Goal: Find contact information: Find contact information

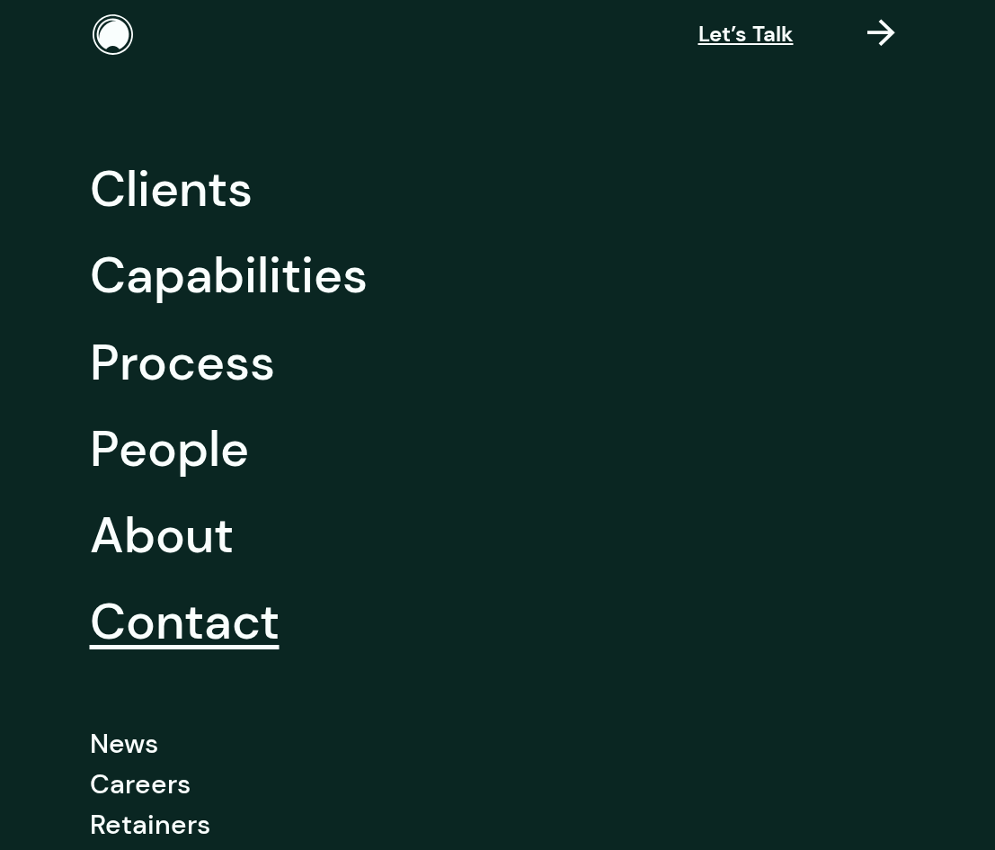
click at [188, 633] on link "Contact" at bounding box center [185, 621] width 190 height 86
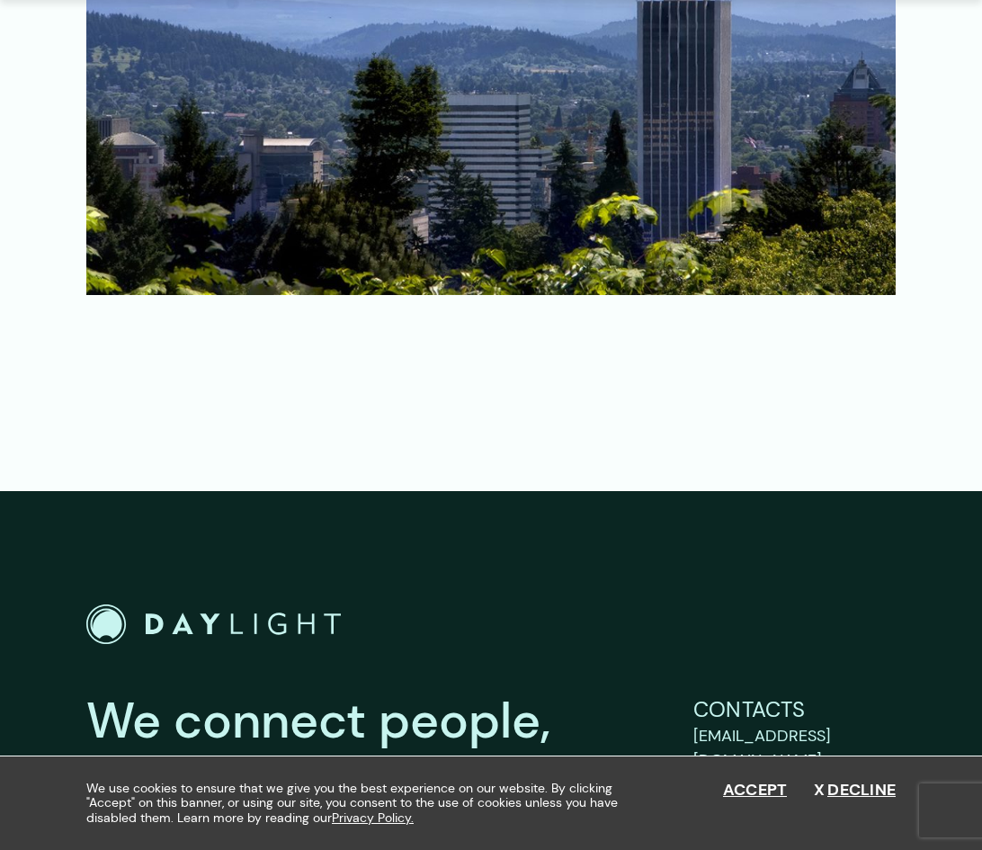
scroll to position [2612, 0]
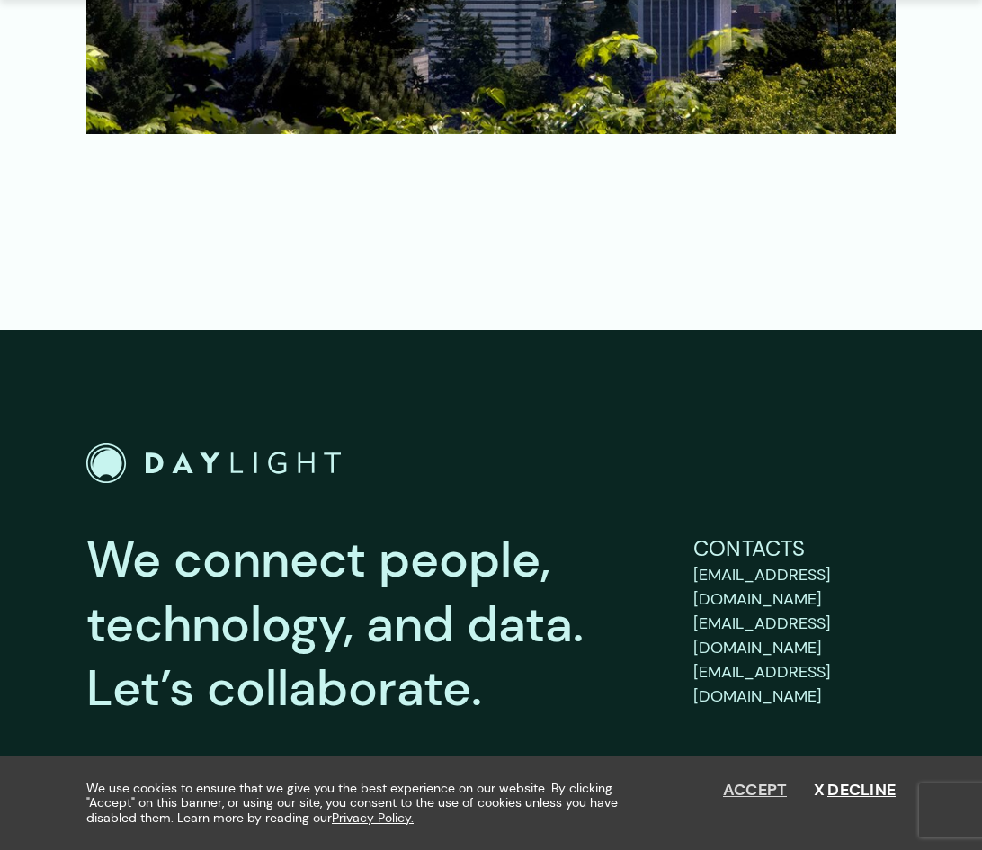
click at [762, 791] on button "Accept" at bounding box center [755, 790] width 65 height 20
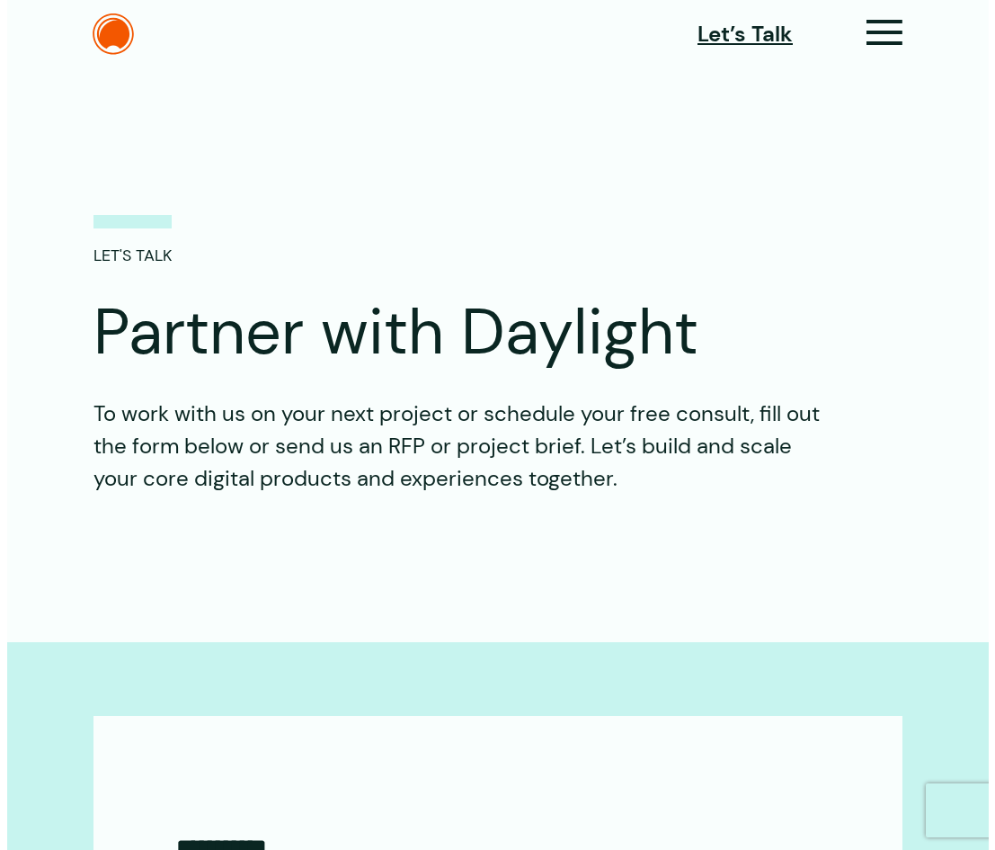
scroll to position [0, 0]
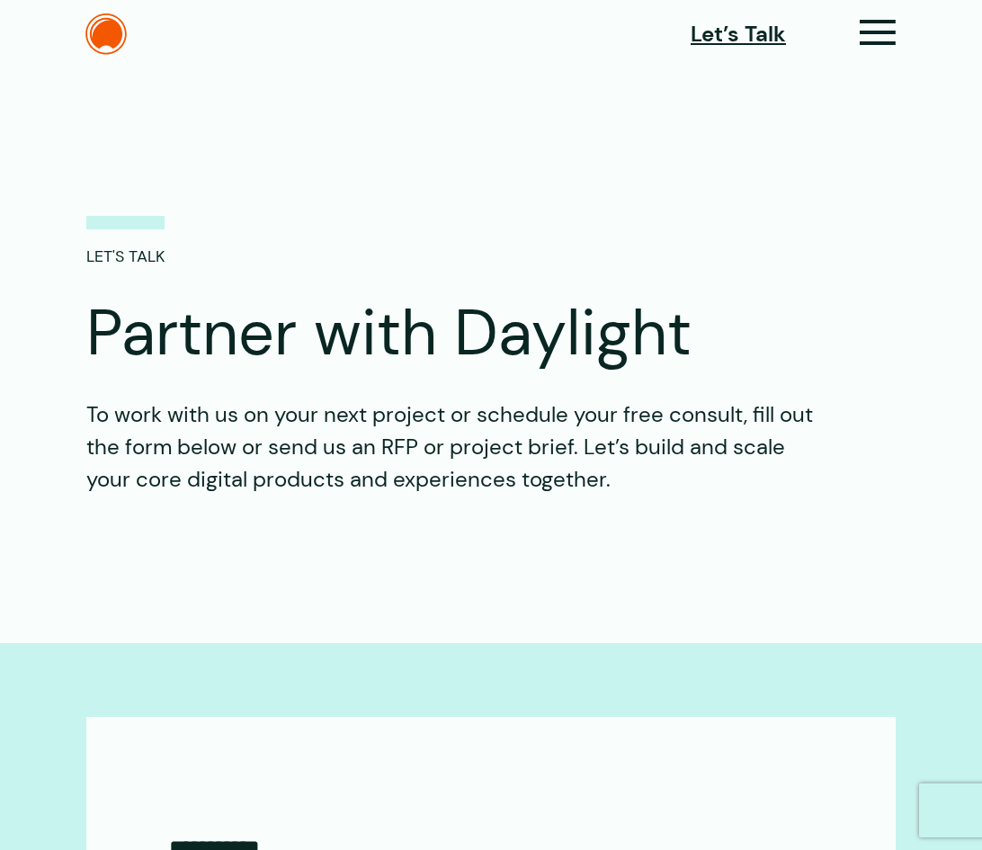
click at [873, 14] on div "Let’s Talk" at bounding box center [490, 33] width 809 height 41
click at [874, 31] on icon at bounding box center [877, 40] width 37 height 19
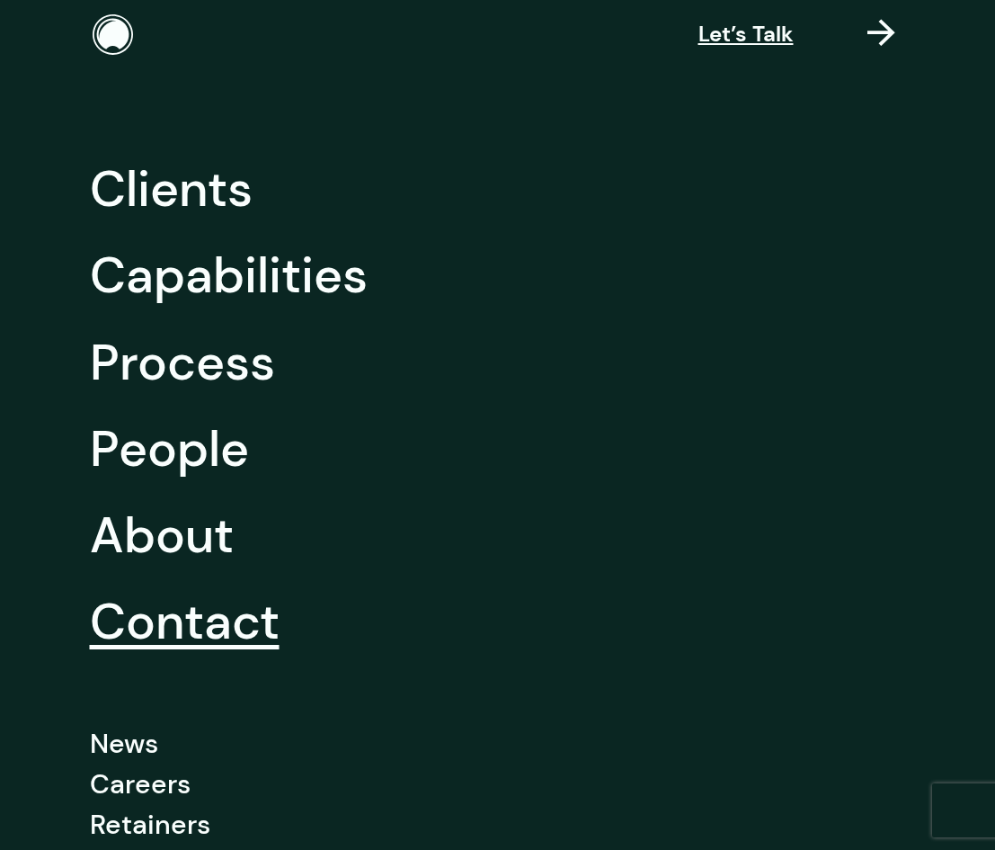
scroll to position [126, 0]
